Goal: Information Seeking & Learning: Learn about a topic

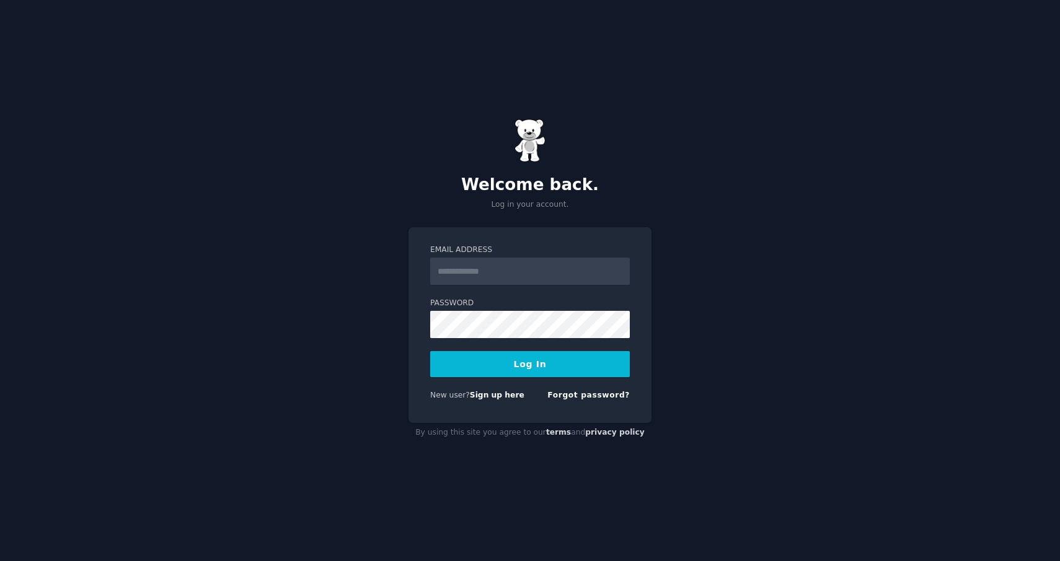
type input "**********"
click at [583, 371] on button "Log In" at bounding box center [530, 364] width 200 height 26
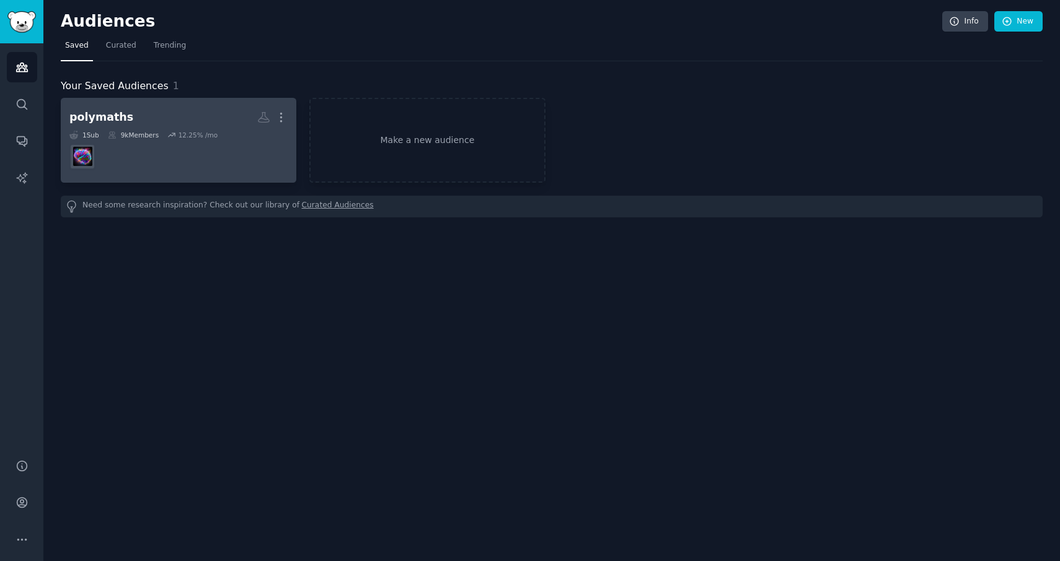
click at [182, 162] on dd at bounding box center [178, 156] width 218 height 35
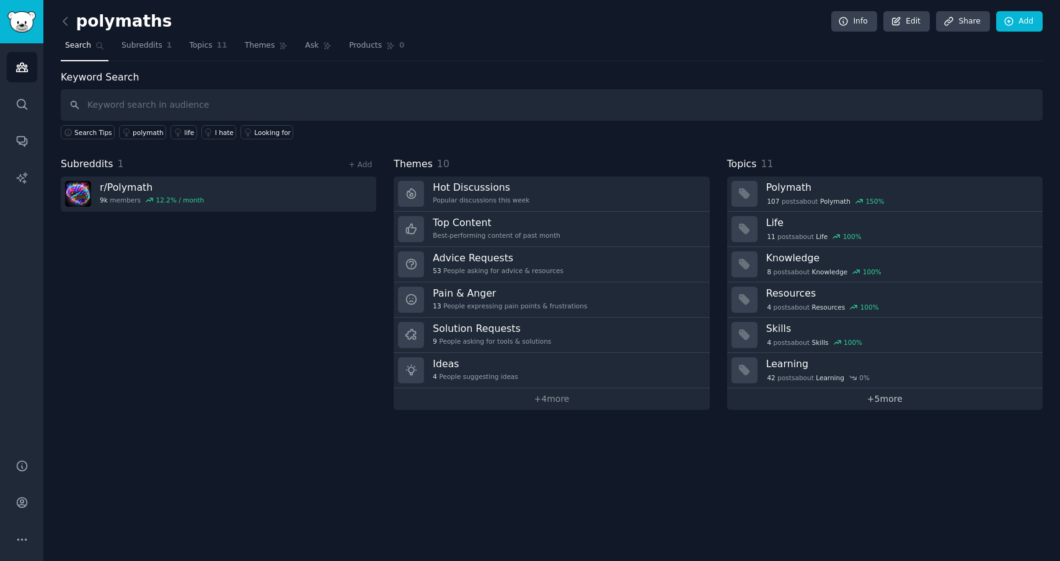
click at [885, 402] on link "+ 5 more" at bounding box center [884, 400] width 315 height 22
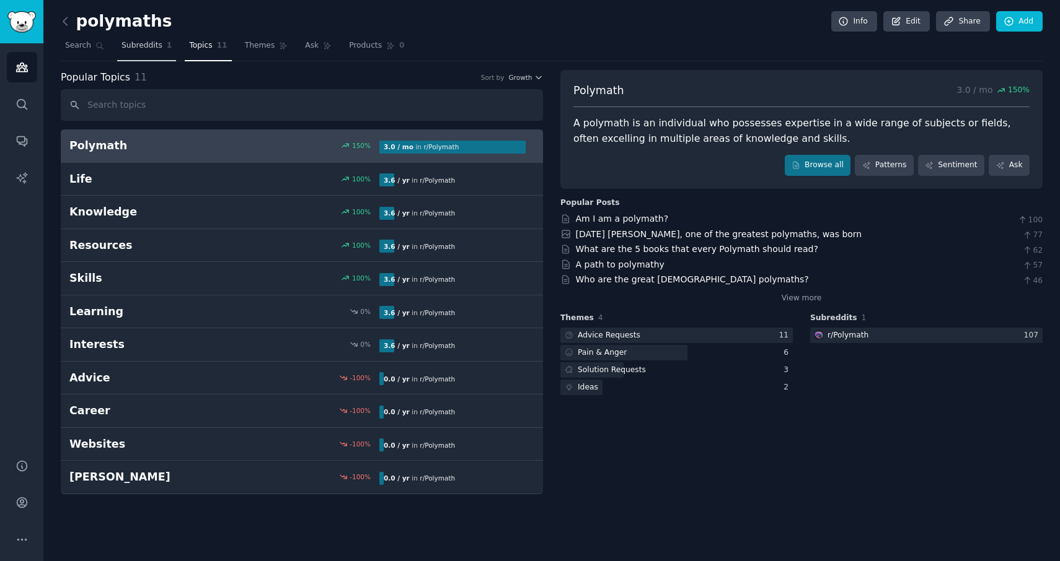
click at [144, 45] on span "Subreddits" at bounding box center [141, 45] width 41 height 11
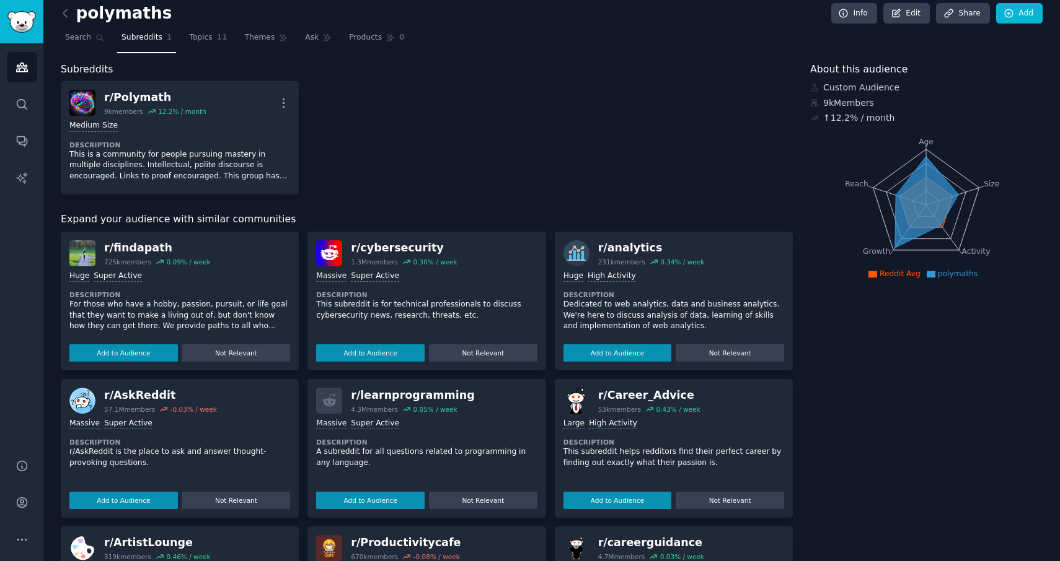
scroll to position [6, 0]
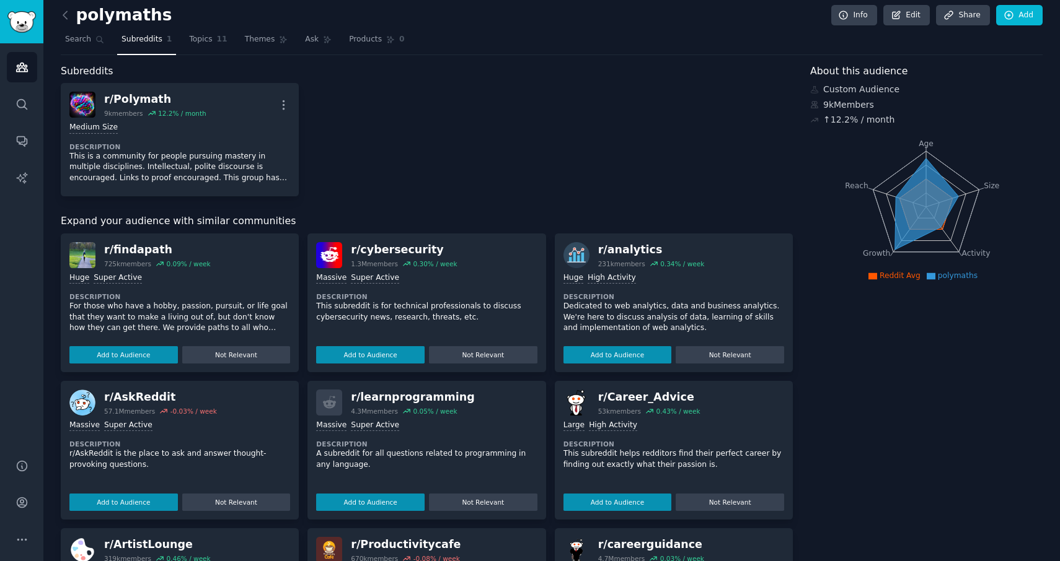
click at [924, 211] on icon at bounding box center [926, 203] width 63 height 91
click at [954, 278] on span "polymaths" at bounding box center [958, 275] width 40 height 9
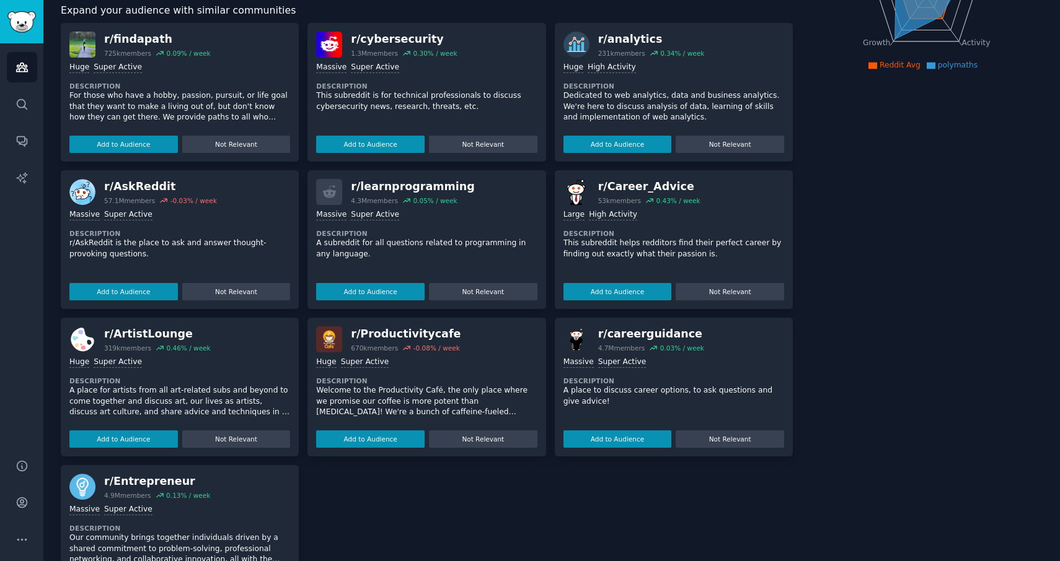
scroll to position [237, 0]
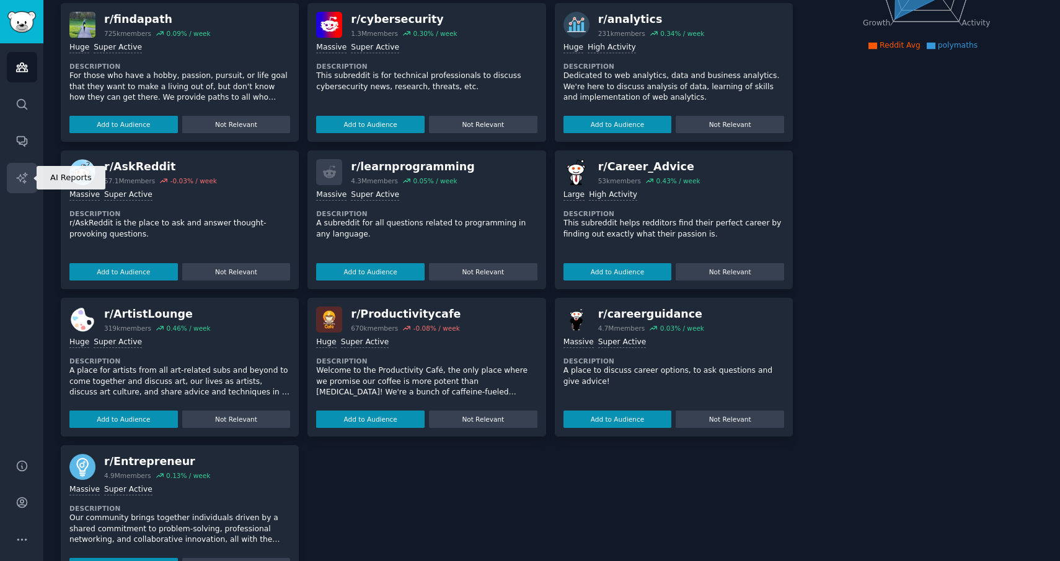
click at [19, 189] on link "AI Reports" at bounding box center [22, 178] width 30 height 30
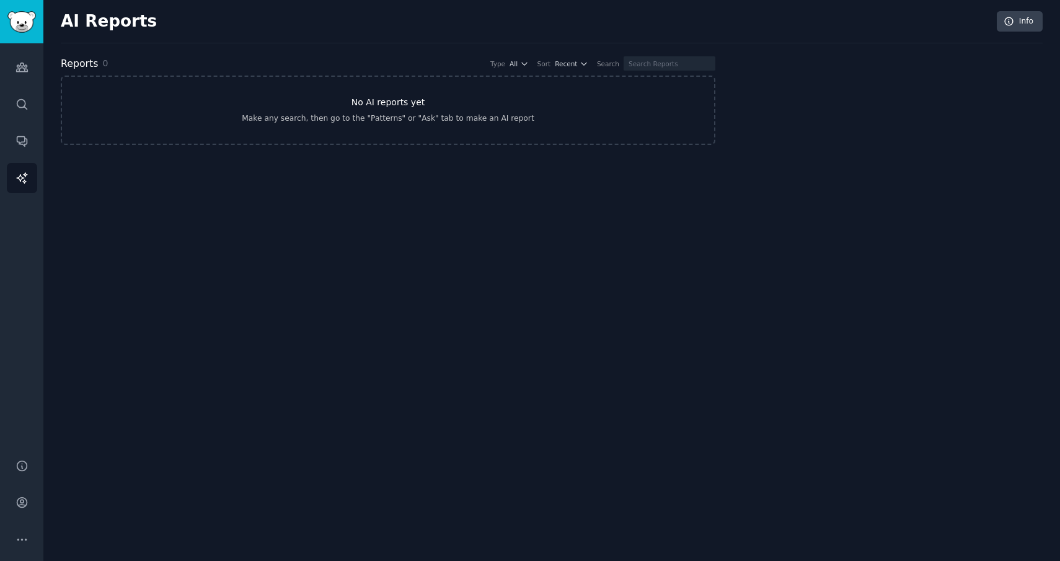
click at [358, 118] on div "Make any search, then go to the "Patterns" or "Ask" tab to make an AI report" at bounding box center [388, 118] width 292 height 11
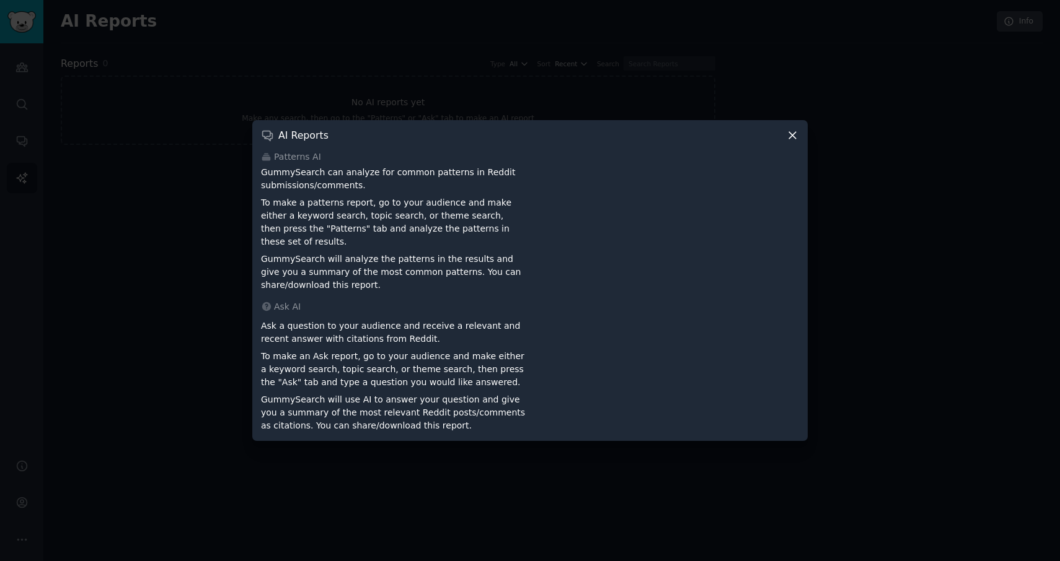
click at [796, 139] on icon at bounding box center [792, 135] width 13 height 13
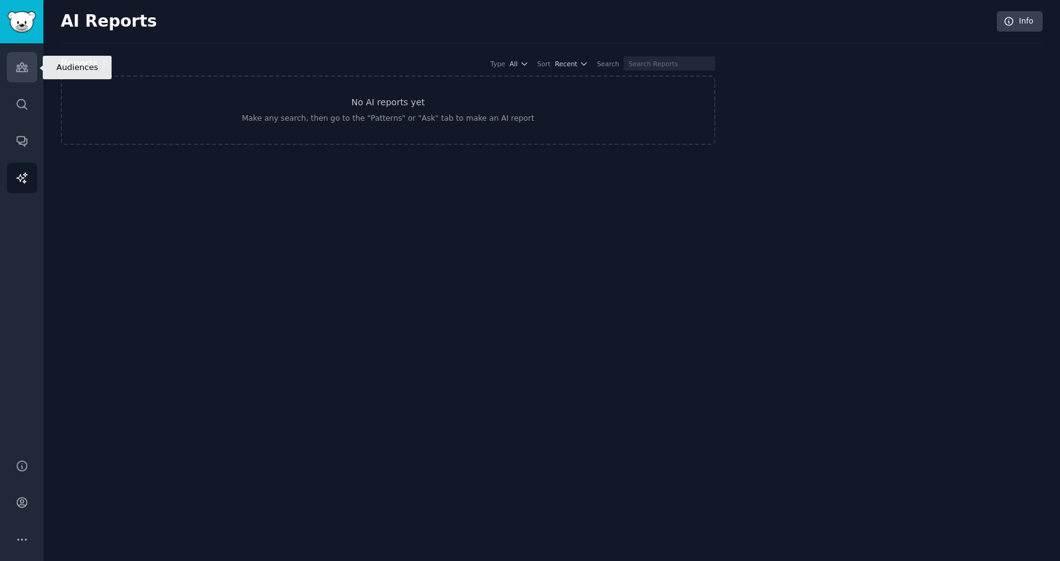
click at [20, 59] on link "Audiences" at bounding box center [22, 67] width 30 height 30
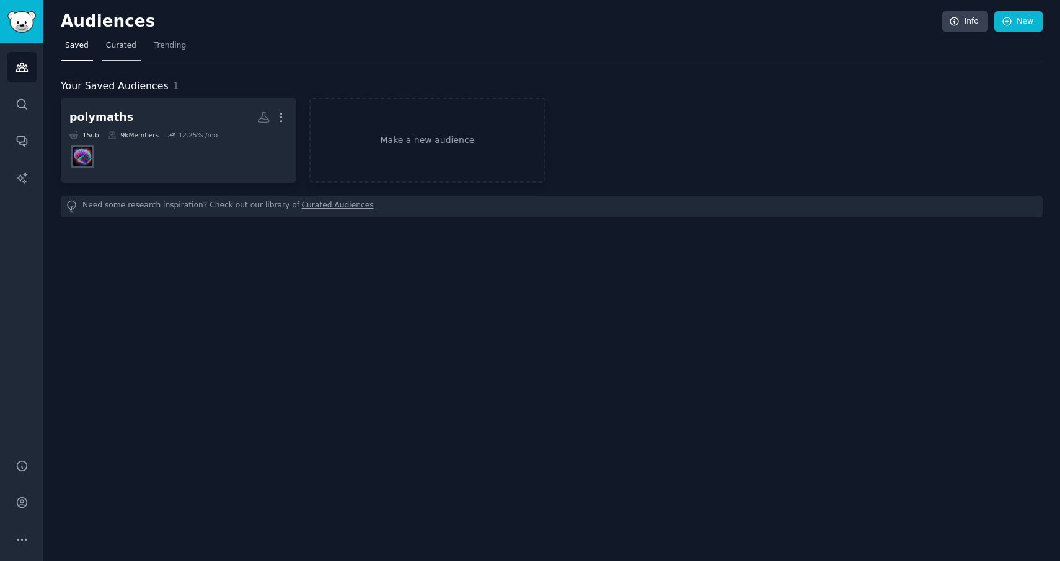
click at [132, 49] on span "Curated" at bounding box center [121, 45] width 30 height 11
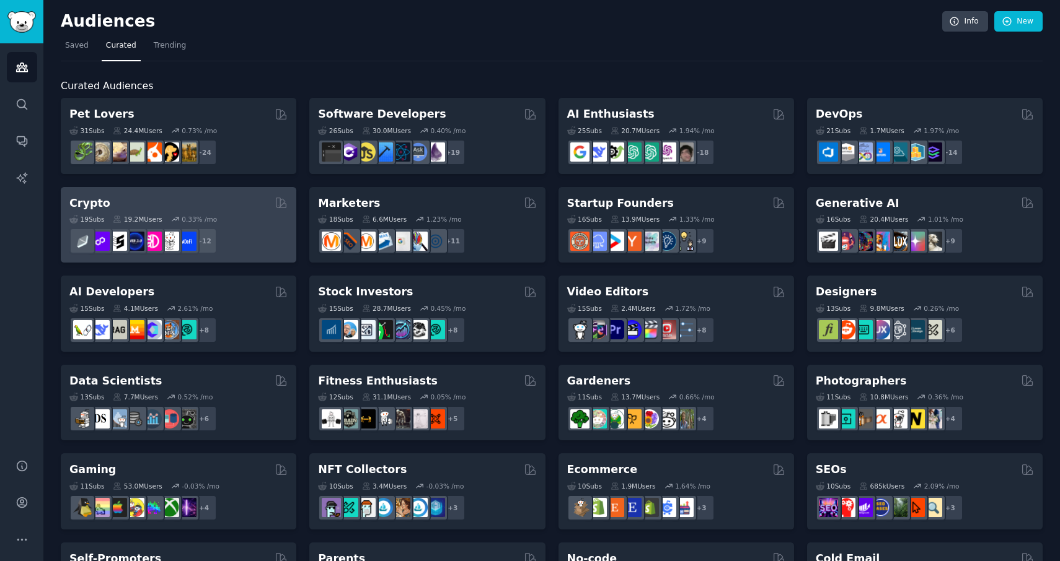
click at [247, 222] on div "19 Sub s 19.2M Users 0.33 % /mo" at bounding box center [178, 219] width 218 height 9
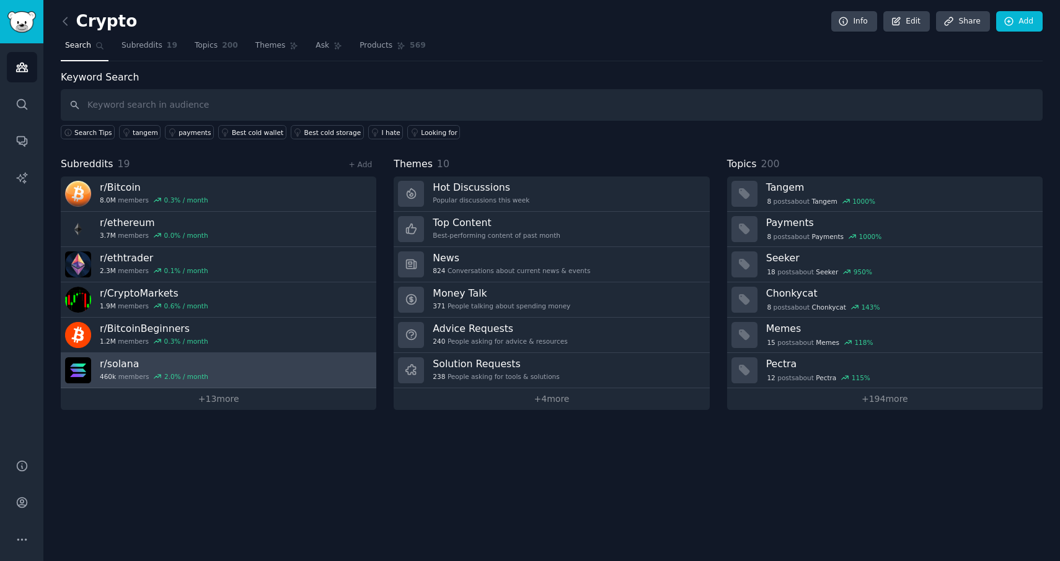
click at [253, 364] on link "r/ solana 460k members 2.0 % / month" at bounding box center [218, 370] width 315 height 35
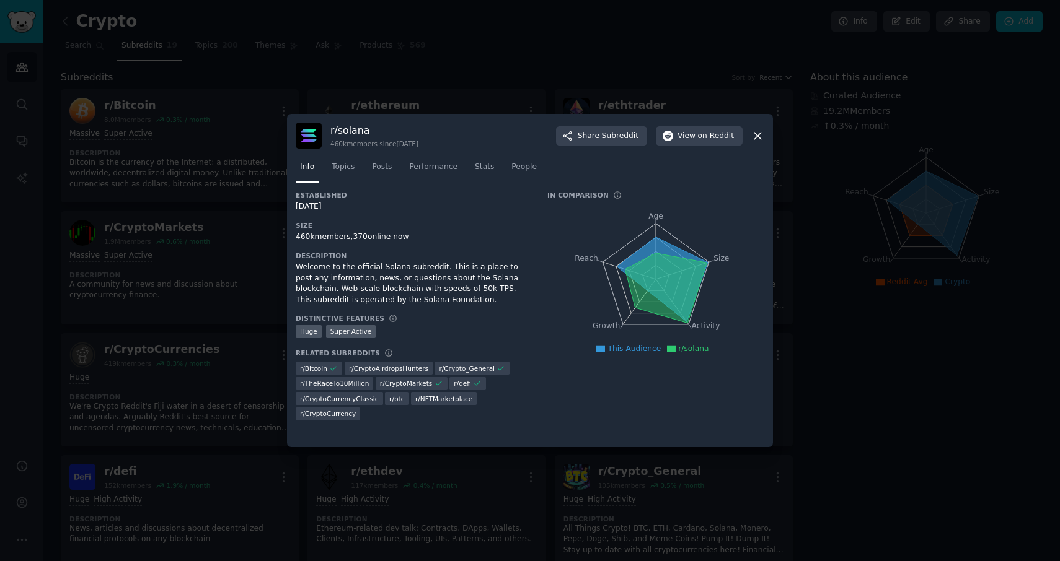
click at [759, 134] on icon at bounding box center [757, 136] width 7 height 7
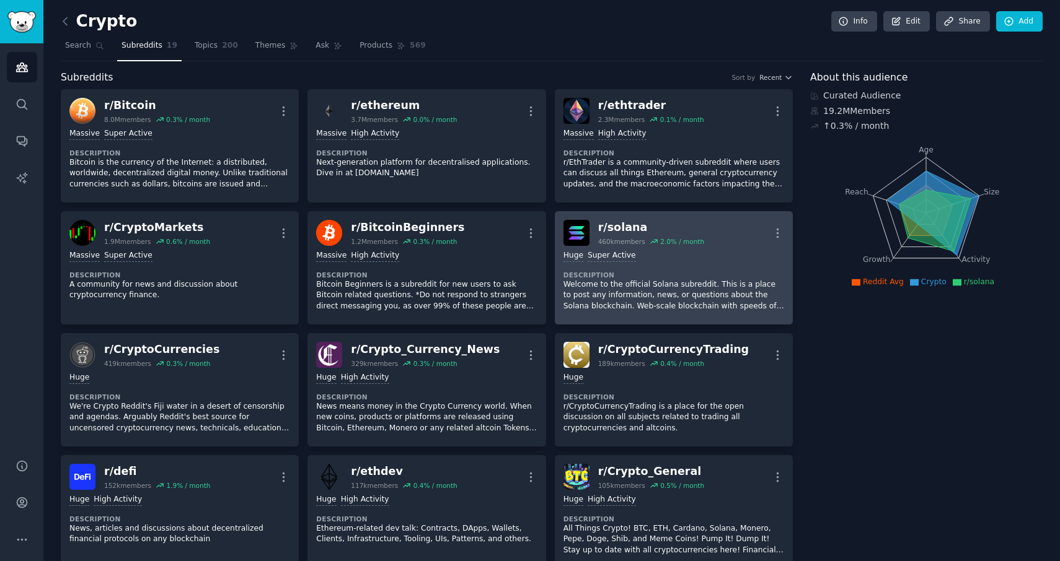
click at [665, 278] on dt "Description" at bounding box center [673, 275] width 221 height 9
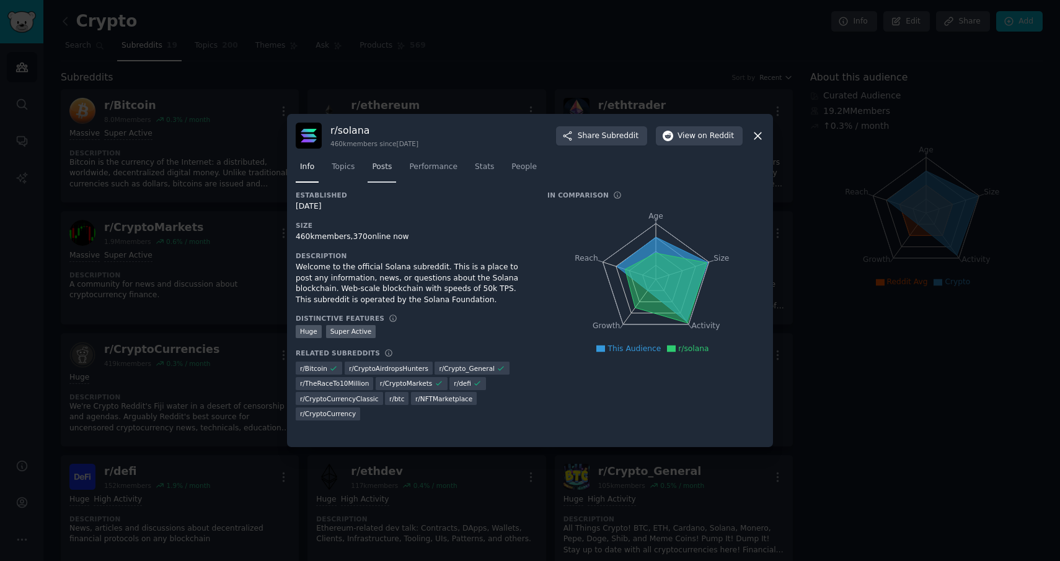
click at [396, 167] on link "Posts" at bounding box center [381, 169] width 29 height 25
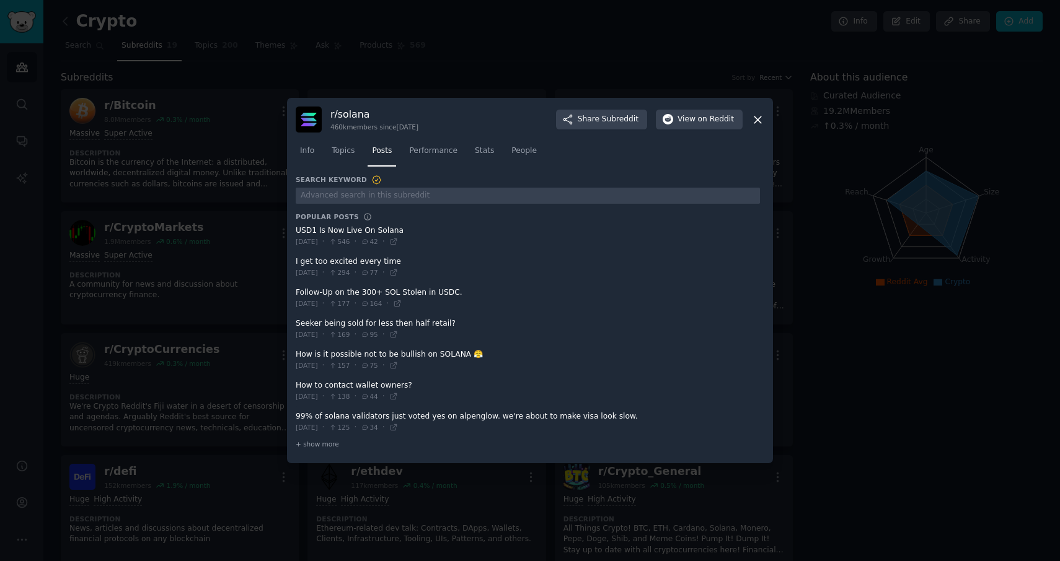
click at [760, 120] on icon at bounding box center [757, 119] width 13 height 13
